Goal: Find specific page/section: Find specific page/section

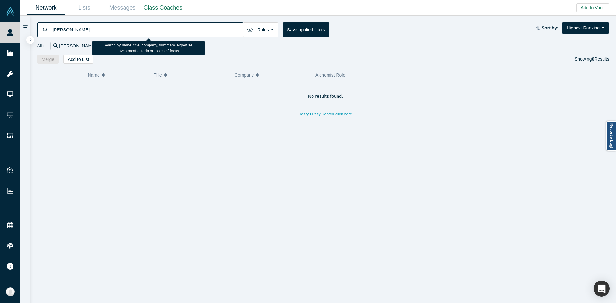
click at [82, 30] on input "[PERSON_NAME]" at bounding box center [147, 29] width 191 height 15
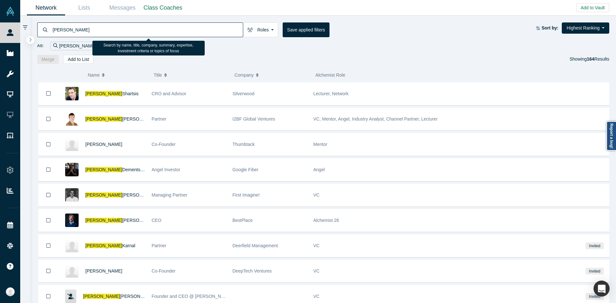
paste input "MSL Labs"
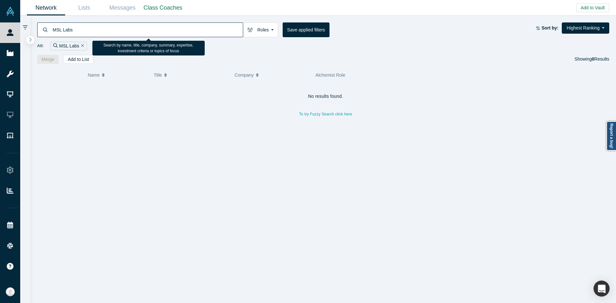
paste input "[PERSON_NAME]"
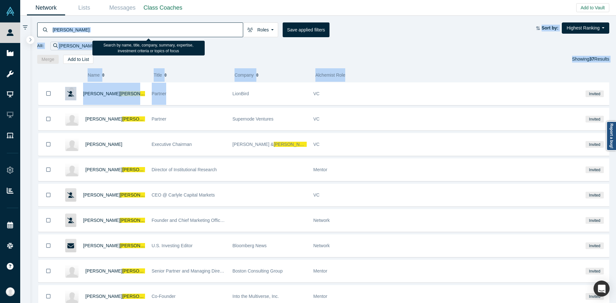
drag, startPoint x: 199, startPoint y: 89, endPoint x: 242, endPoint y: 12, distance: 88.5
click at [242, 12] on main "Network Lists Messages Class Coaches Add to Vault Invite/Remind Contacts Invite…" at bounding box center [318, 151] width 596 height 303
click at [57, 33] on input "[PERSON_NAME]" at bounding box center [147, 29] width 191 height 15
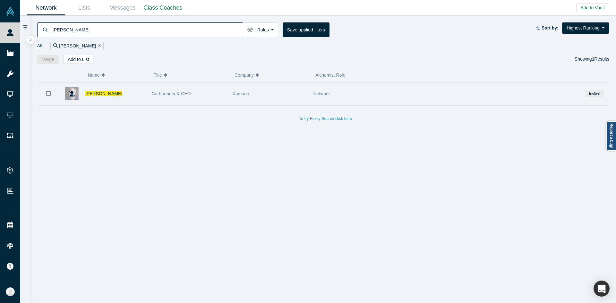
click at [204, 99] on div "Co-Founder & CEO" at bounding box center [189, 94] width 74 height 22
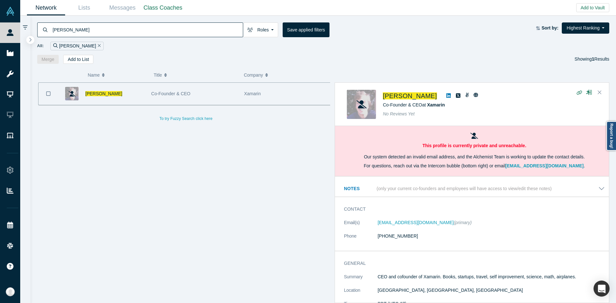
click at [478, 102] on div "Co-Founder & CEO at Xamarin" at bounding box center [490, 105] width 214 height 7
click at [473, 218] on div "Contact Email(s) [EMAIL_ADDRESS][DOMAIN_NAME] (primary) Phone [PHONE_NUMBER]" at bounding box center [474, 225] width 279 height 49
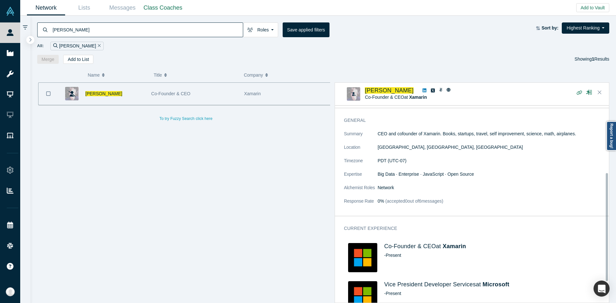
scroll to position [161, 0]
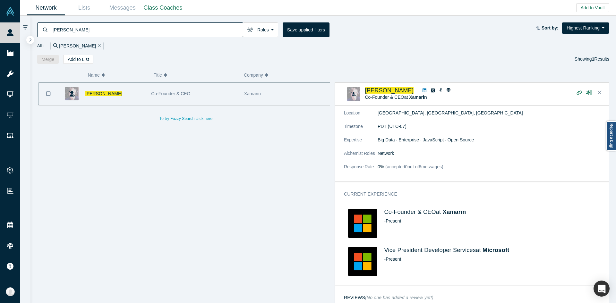
click at [423, 91] on icon at bounding box center [425, 90] width 4 height 4
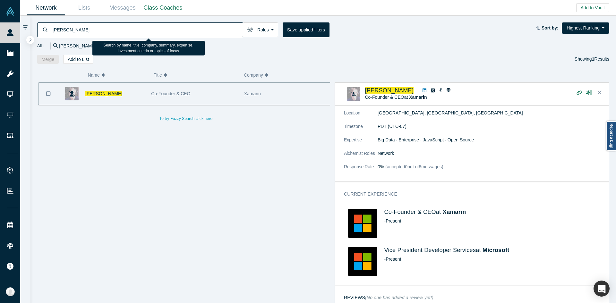
click at [121, 27] on input "[PERSON_NAME]" at bounding box center [147, 29] width 191 height 15
paste input "AliResearch"
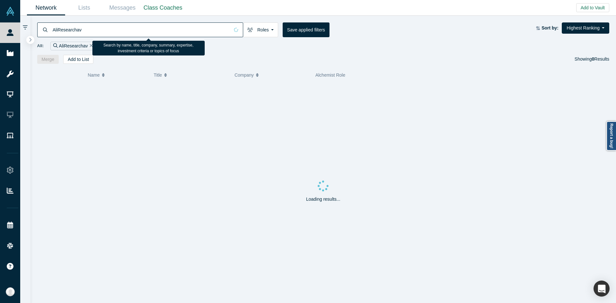
paste input "Luohan"
type input "Luohan"
